Goal: Task Accomplishment & Management: Complete application form

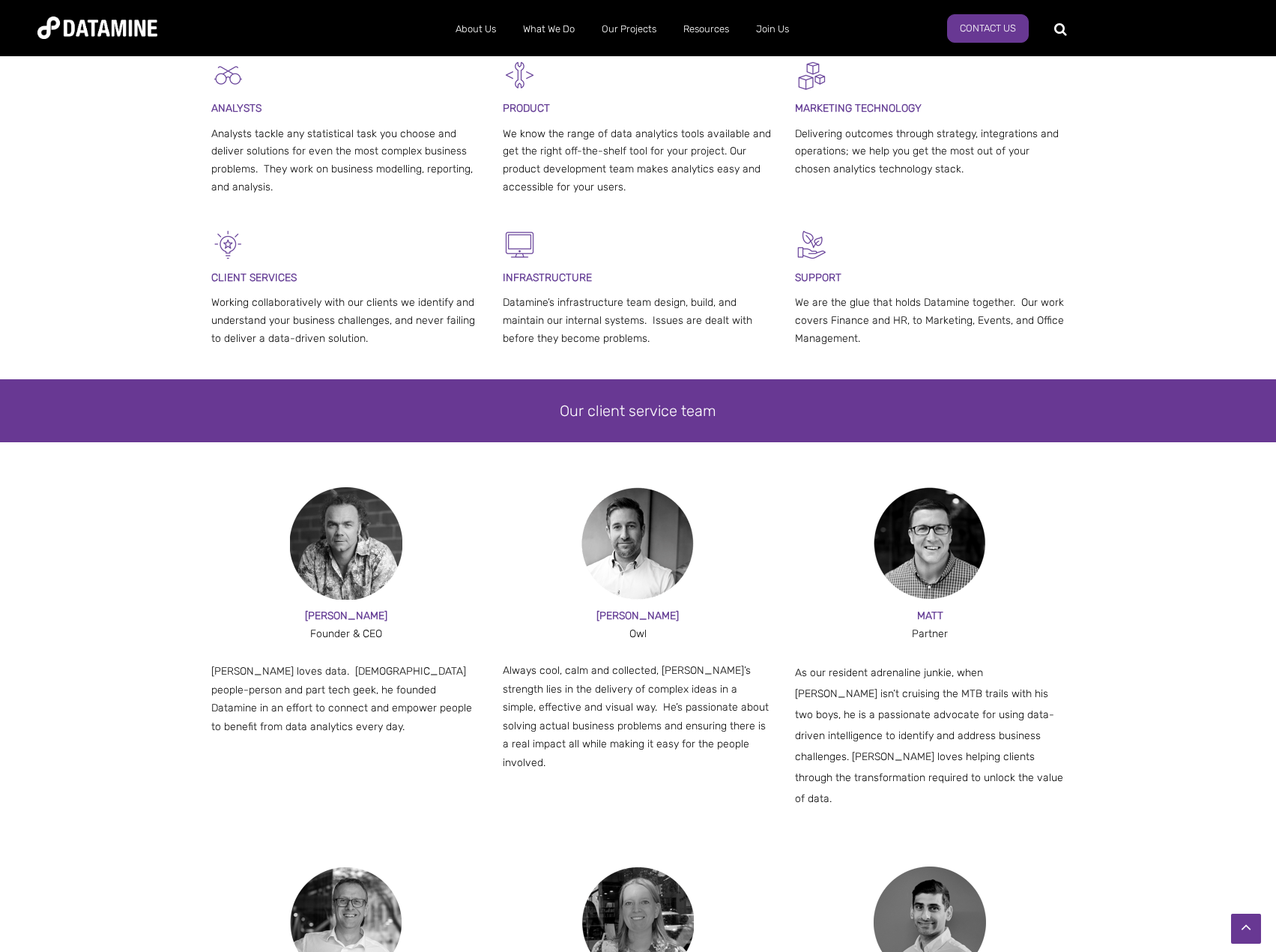
scroll to position [750, 0]
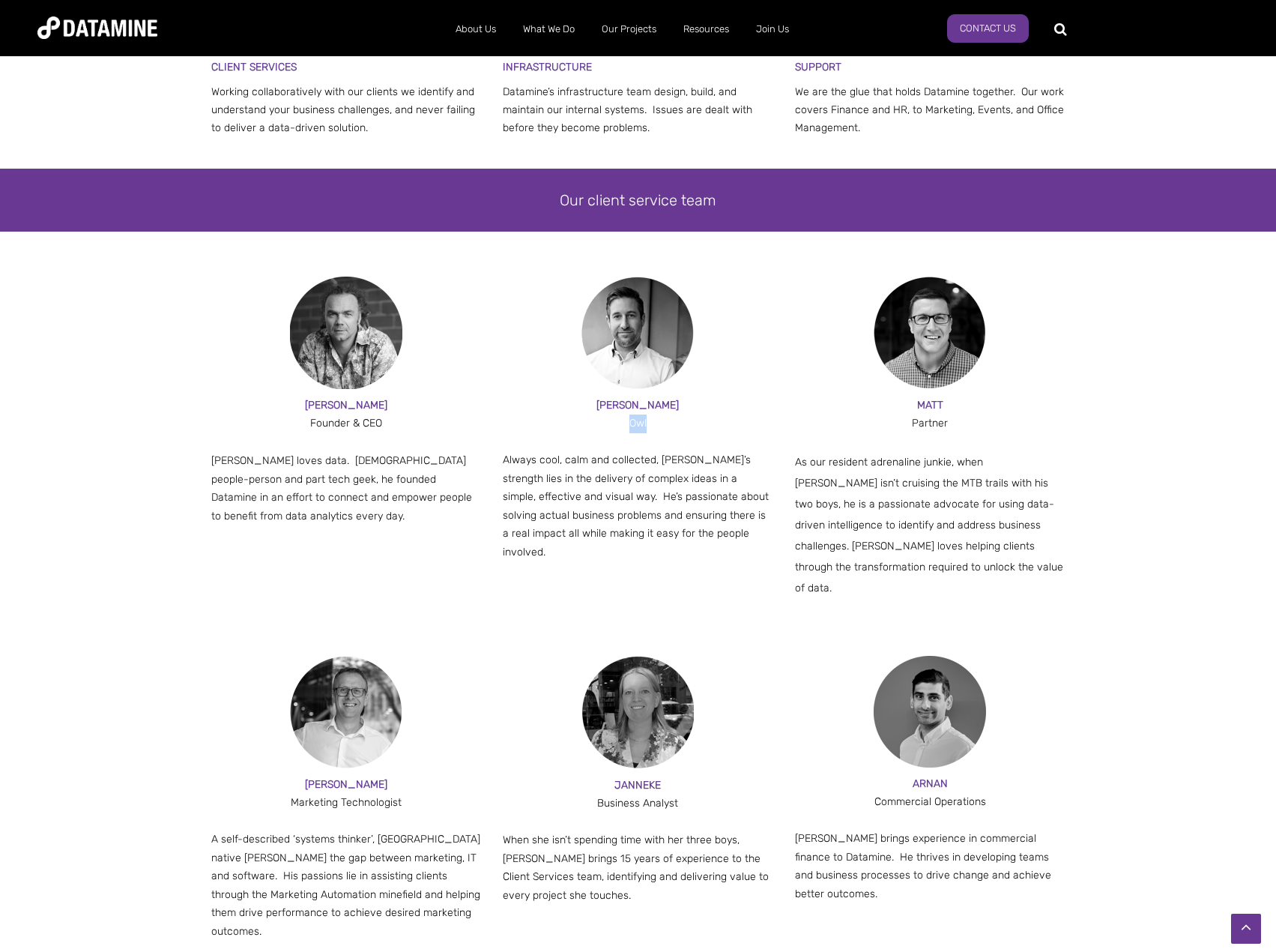
drag, startPoint x: 631, startPoint y: 425, endPoint x: 652, endPoint y: 424, distance: 21.0
click at [652, 424] on div "Owl" at bounding box center [638, 423] width 270 height 19
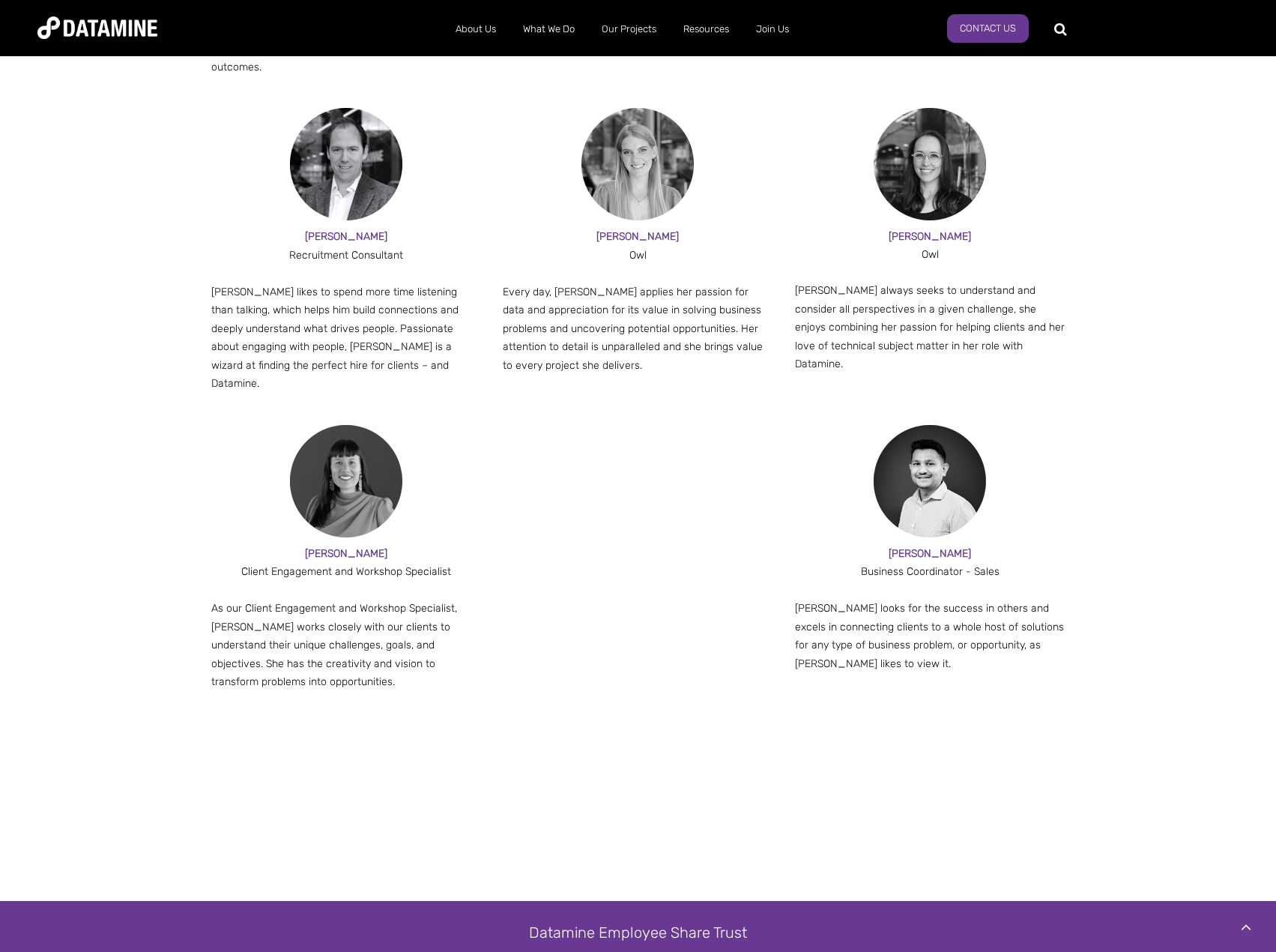
scroll to position [1499, 0]
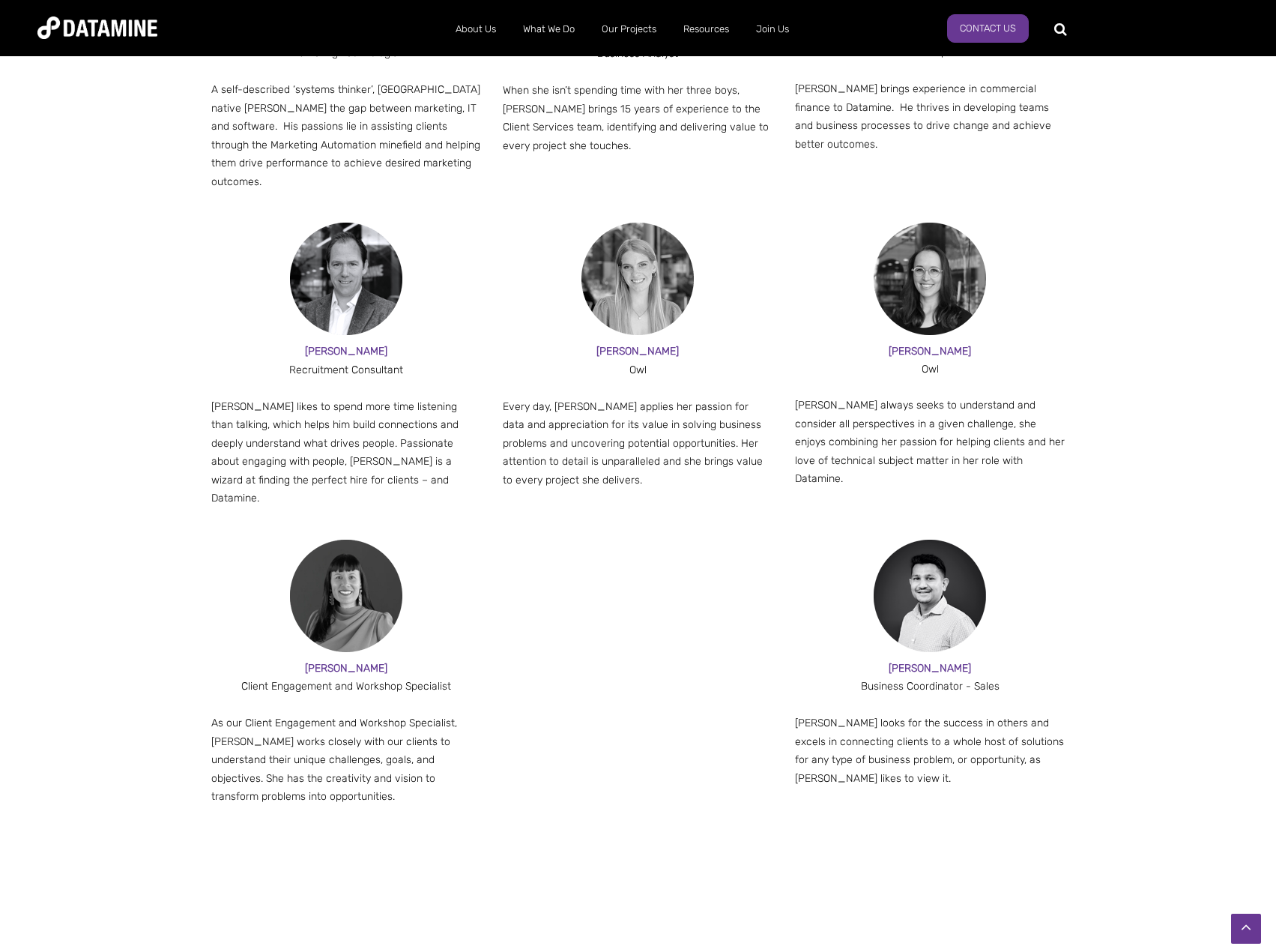
click at [332, 272] on img at bounding box center [346, 279] width 112 height 112
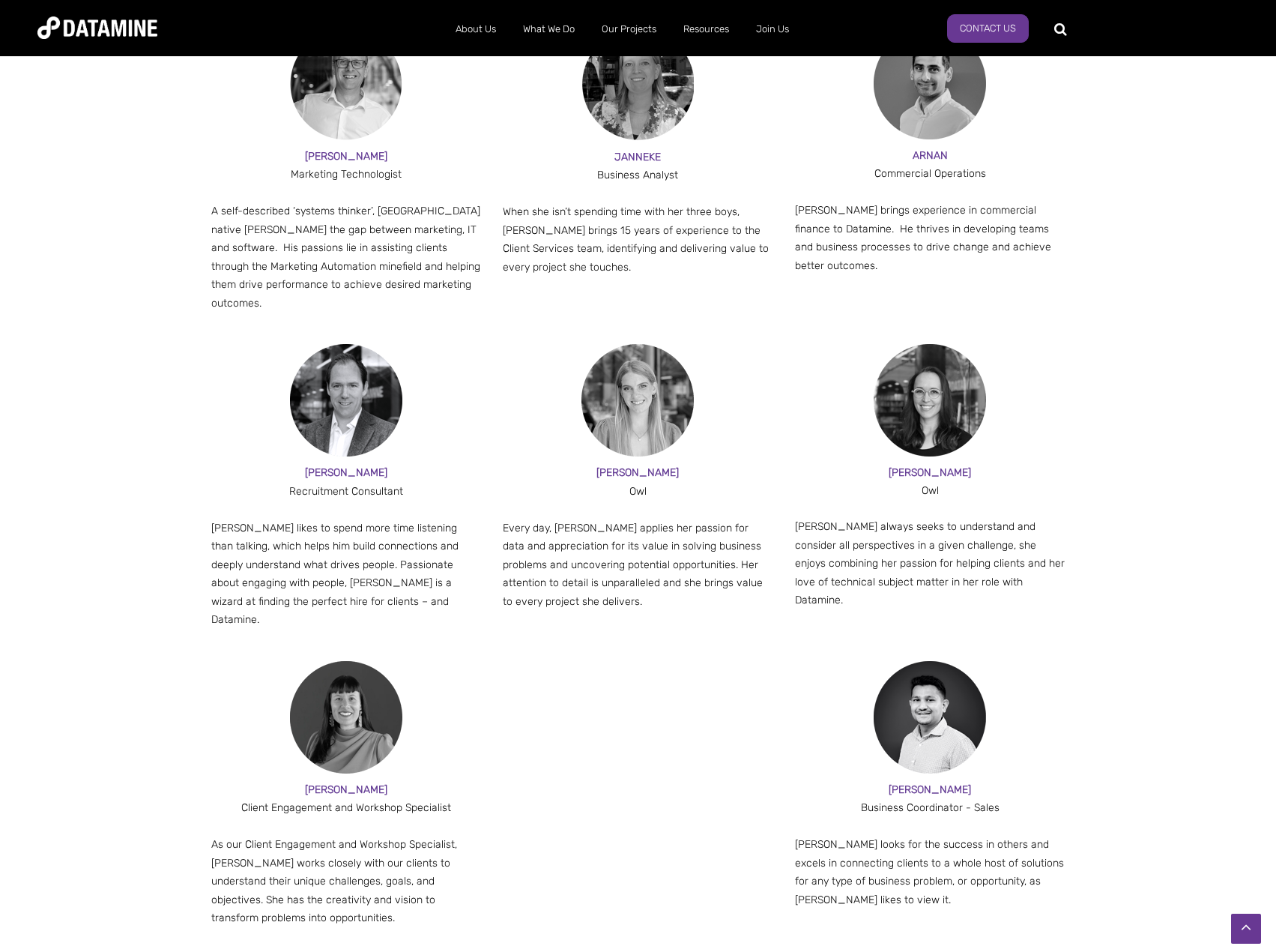
scroll to position [1349, 0]
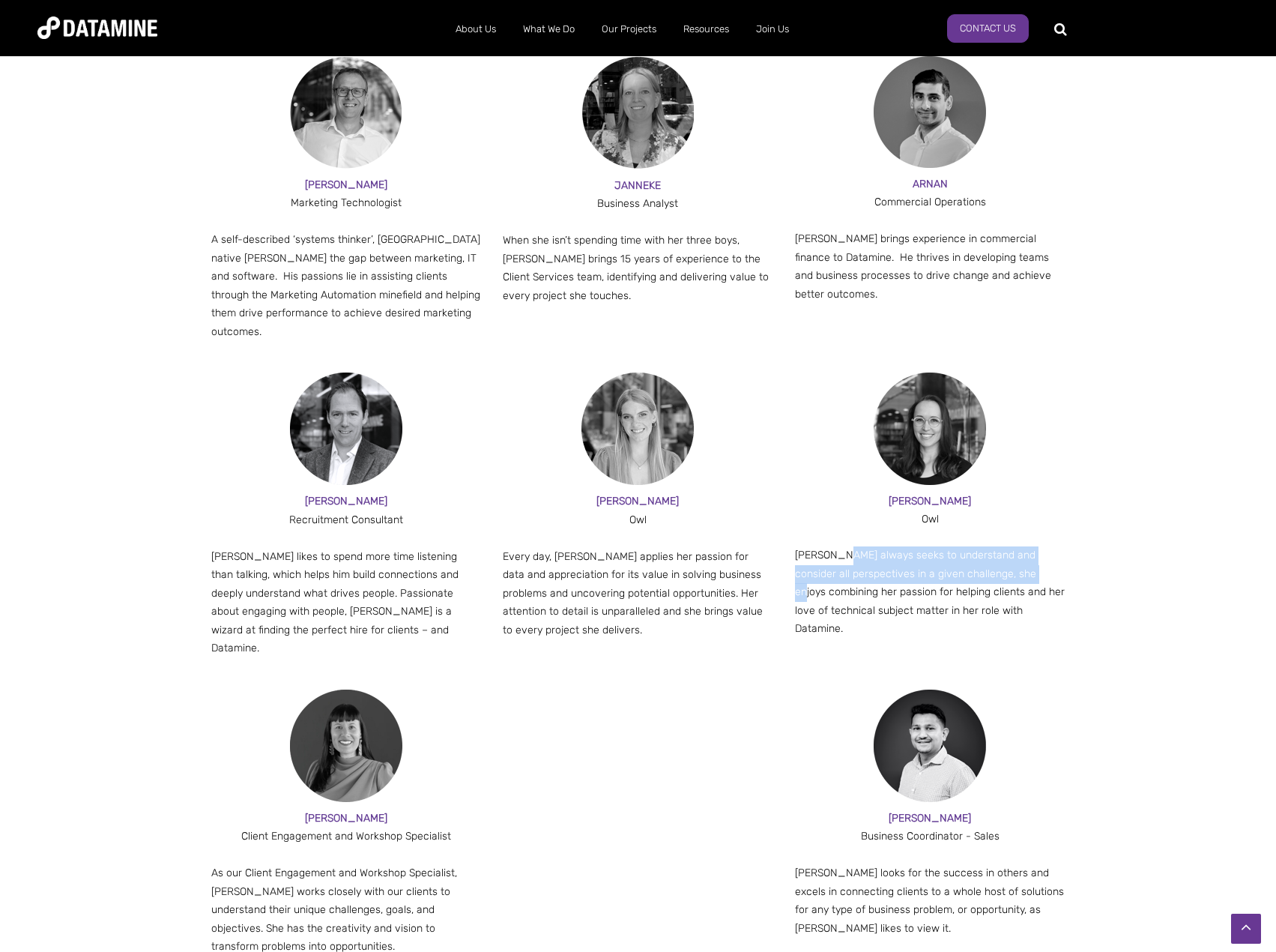
drag, startPoint x: 842, startPoint y: 516, endPoint x: 1033, endPoint y: 534, distance: 191.8
click at [1033, 546] on p "[PERSON_NAME] always seeks to understand and consider all perspectives in a giv…" at bounding box center [930, 592] width 270 height 92
click at [1058, 585] on div "[PERSON_NAME] N Owl [PERSON_NAME] always seeks to understand and consider all p…" at bounding box center [930, 509] width 270 height 273
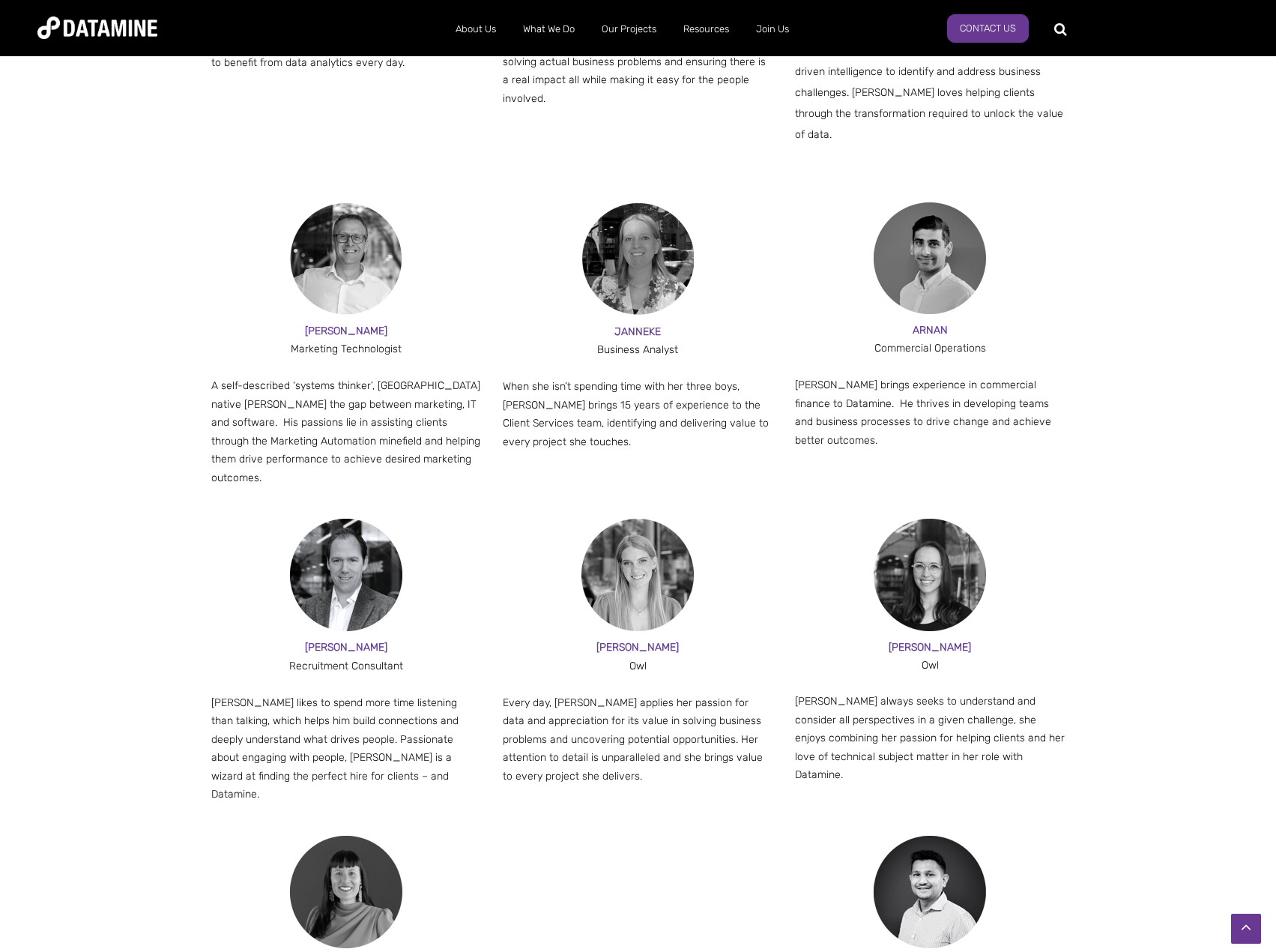
scroll to position [1200, 0]
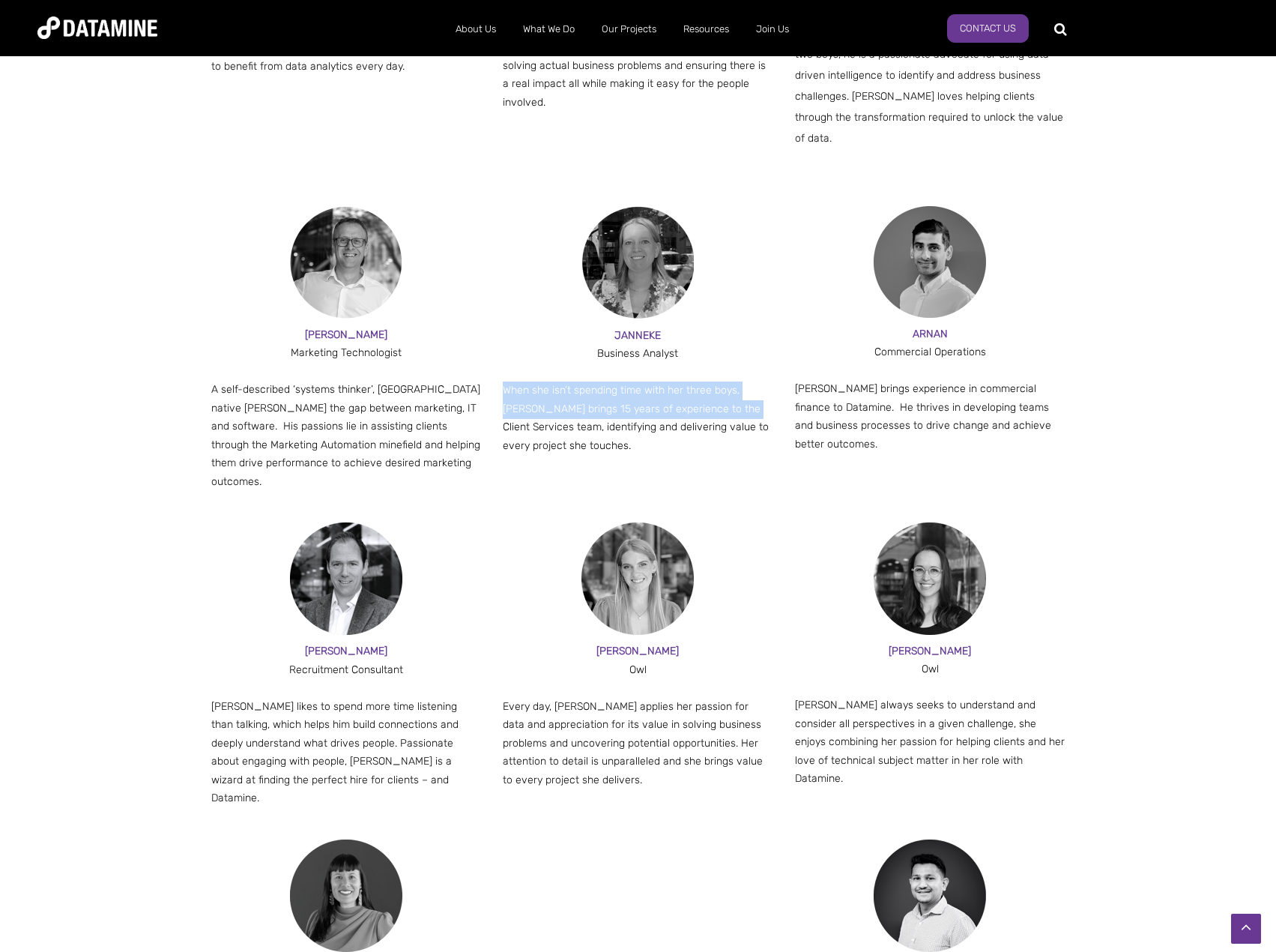
drag, startPoint x: 501, startPoint y: 364, endPoint x: 750, endPoint y: 387, distance: 250.1
click at [750, 387] on div "ANDY Marketing Technologist A self-described ‘systems thinker’, [GEOGRAPHIC_DAT…" at bounding box center [638, 364] width 855 height 317
click at [754, 458] on div "ANDY Marketing Technologist A self-described ‘systems thinker’, [GEOGRAPHIC_DAT…" at bounding box center [638, 364] width 855 height 317
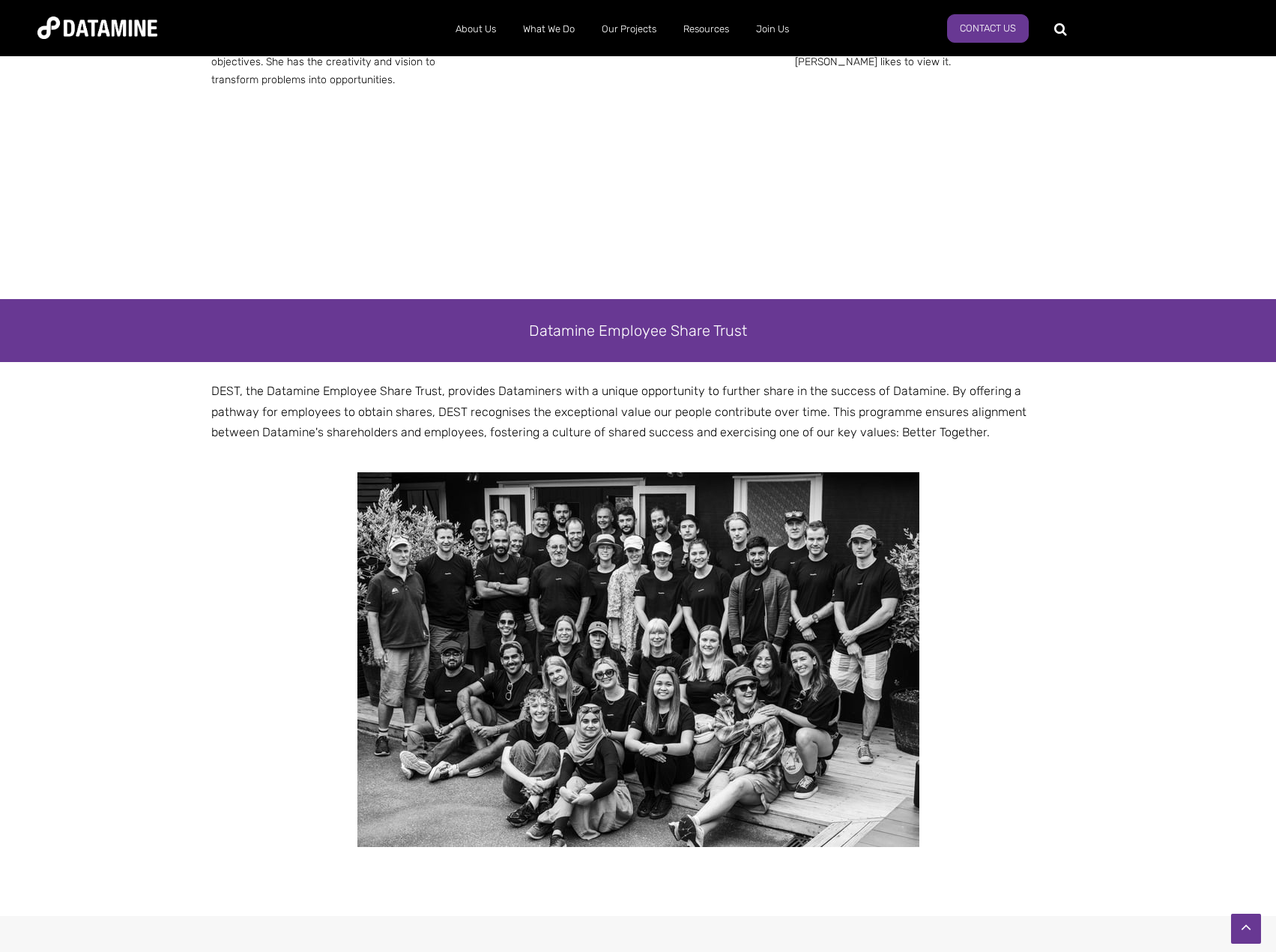
scroll to position [2324, 0]
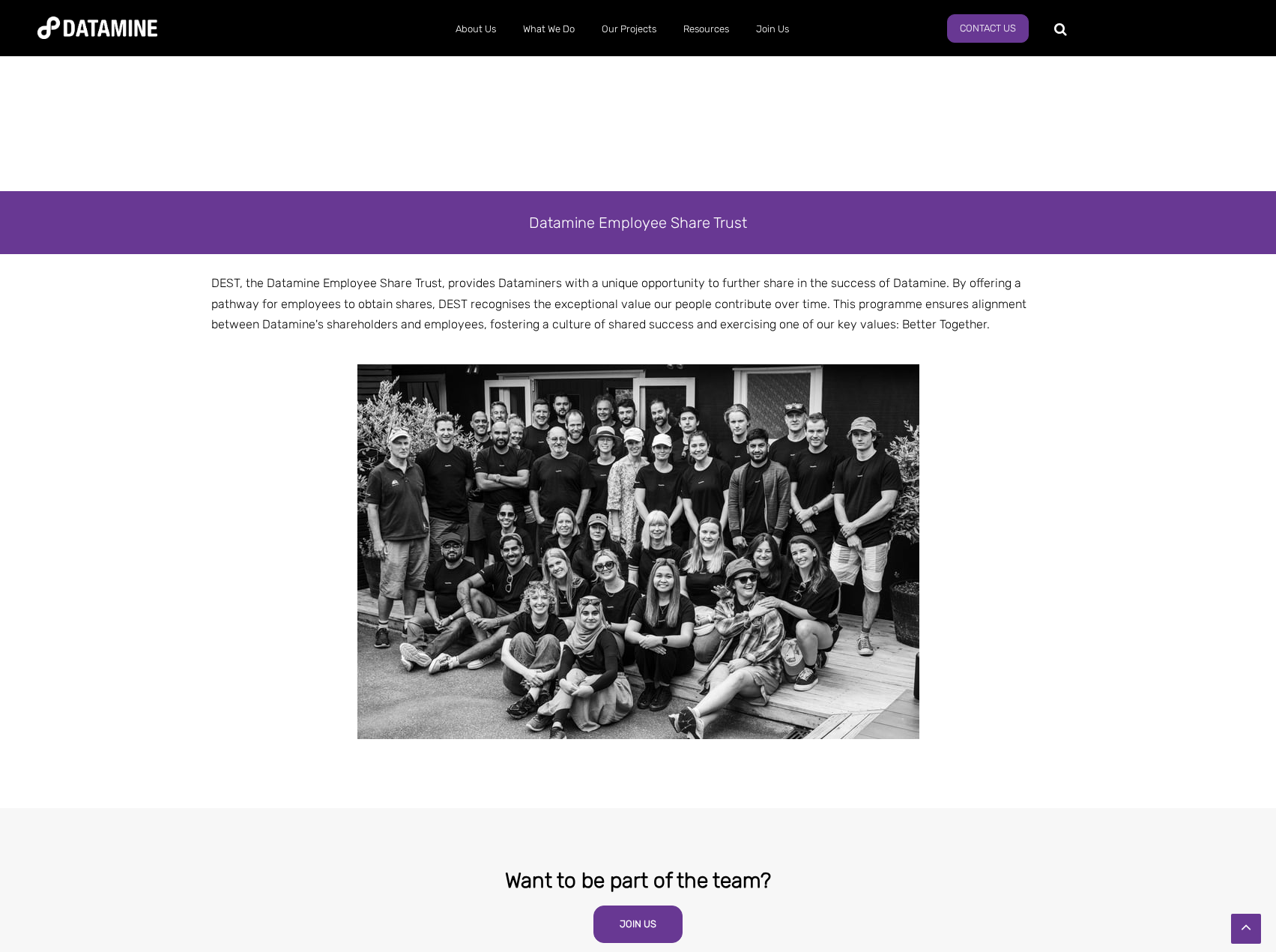
click at [840, 533] on img at bounding box center [638, 551] width 562 height 374
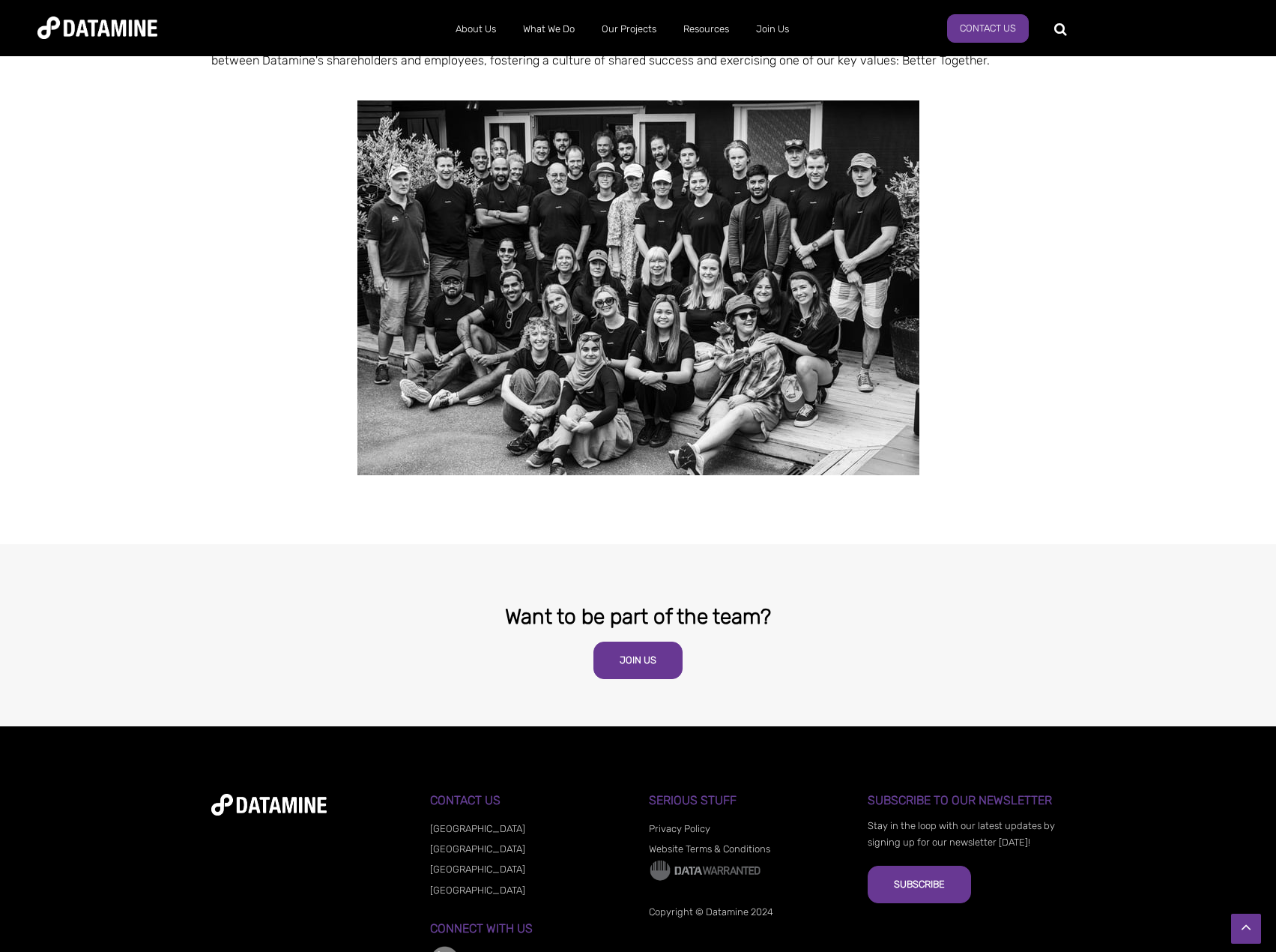
scroll to position [2620, 0]
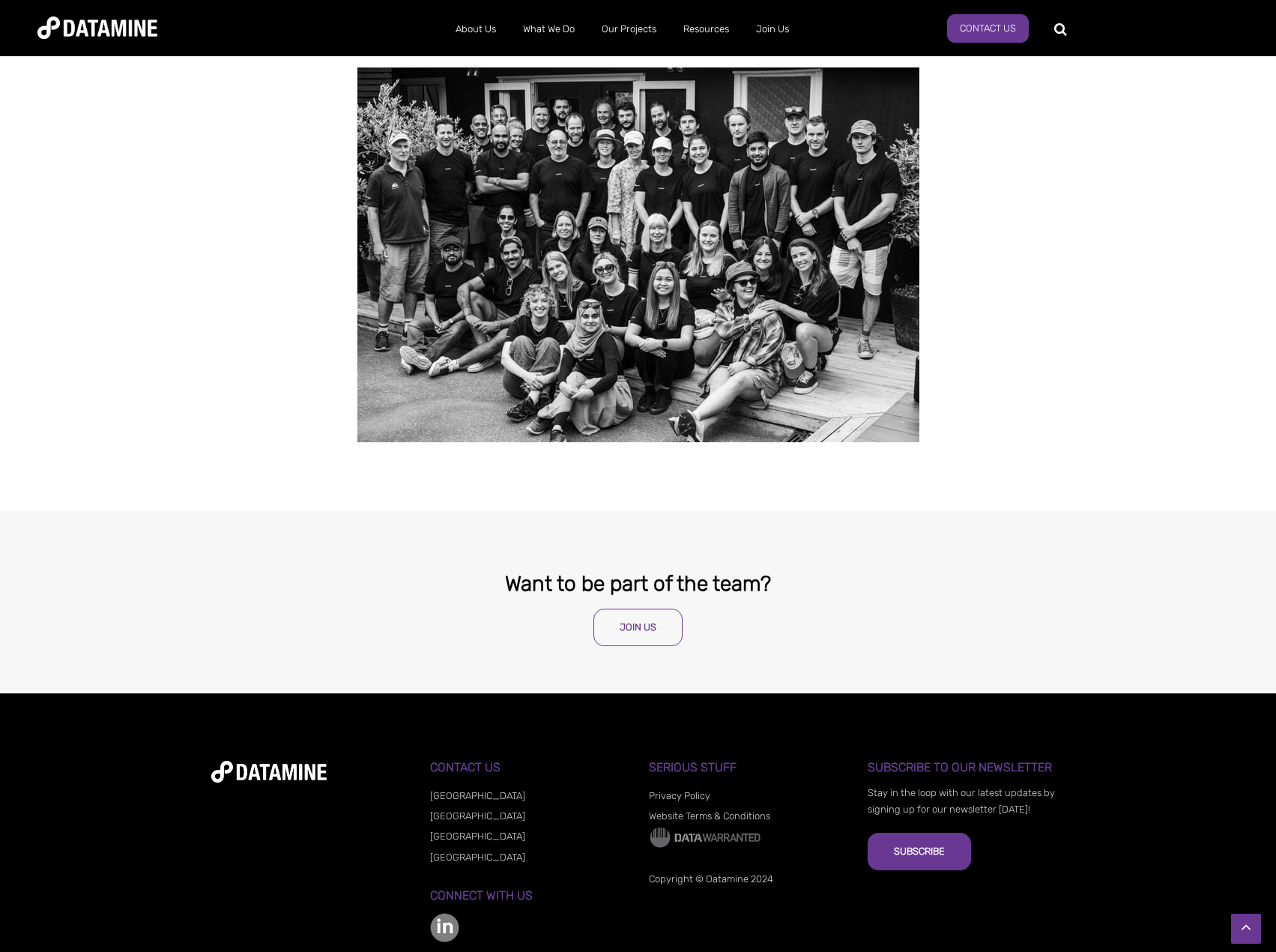
click at [645, 609] on link "Join Us" at bounding box center [638, 628] width 89 height 37
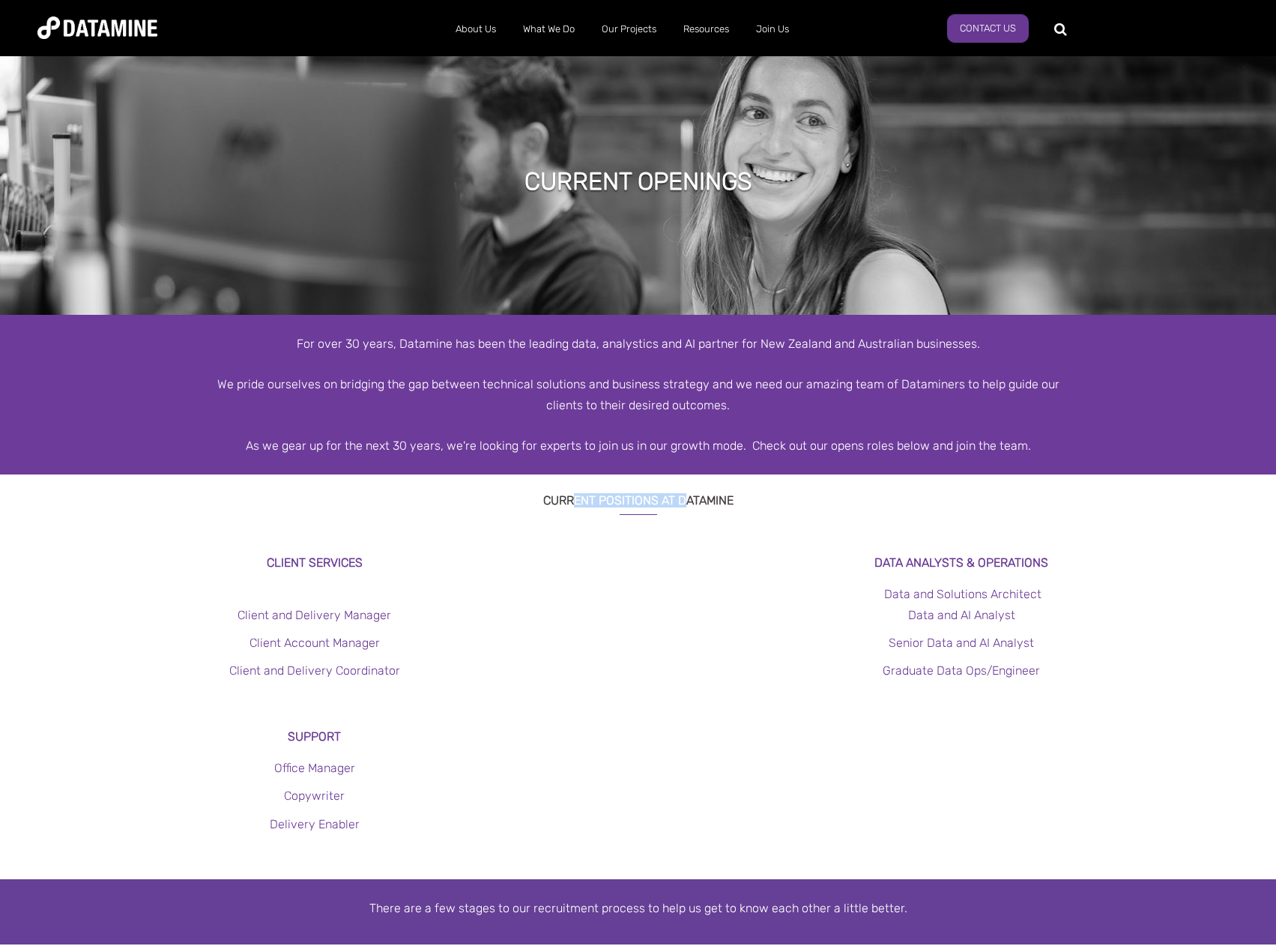
drag, startPoint x: 577, startPoint y: 500, endPoint x: 682, endPoint y: 523, distance: 107.5
click at [682, 523] on div "CURRENT POSITIONS AT DATAMINE" at bounding box center [638, 513] width 1276 height 78
click at [779, 585] on div "Data and Solutions Architect" at bounding box center [962, 593] width 555 height 21
